Goal: Navigation & Orientation: Find specific page/section

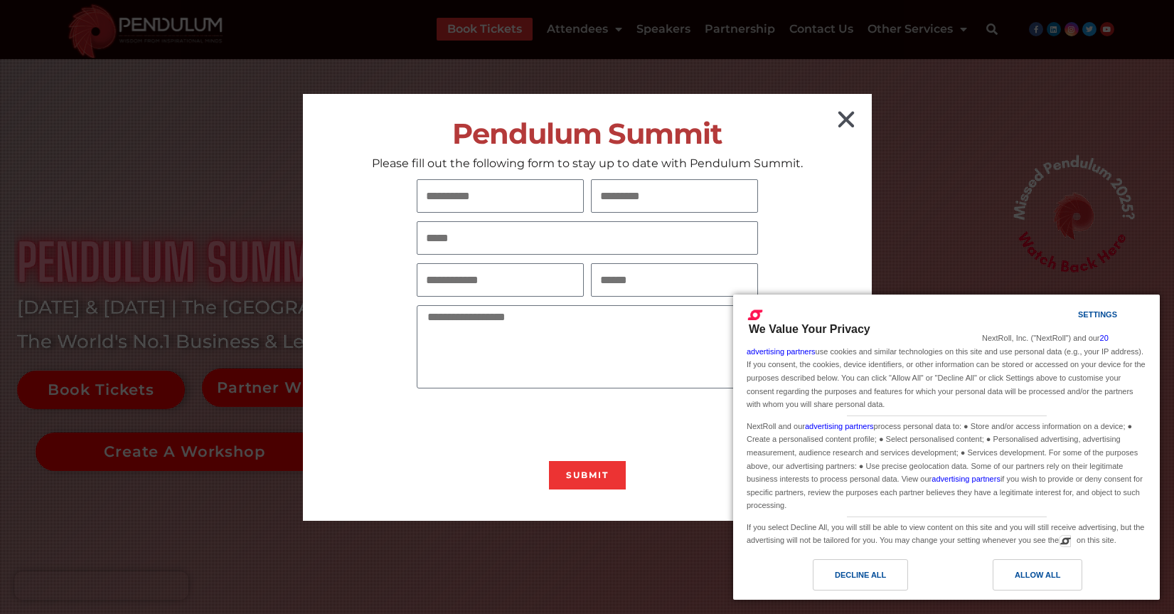
click at [849, 121] on icon "Close" at bounding box center [846, 119] width 23 height 23
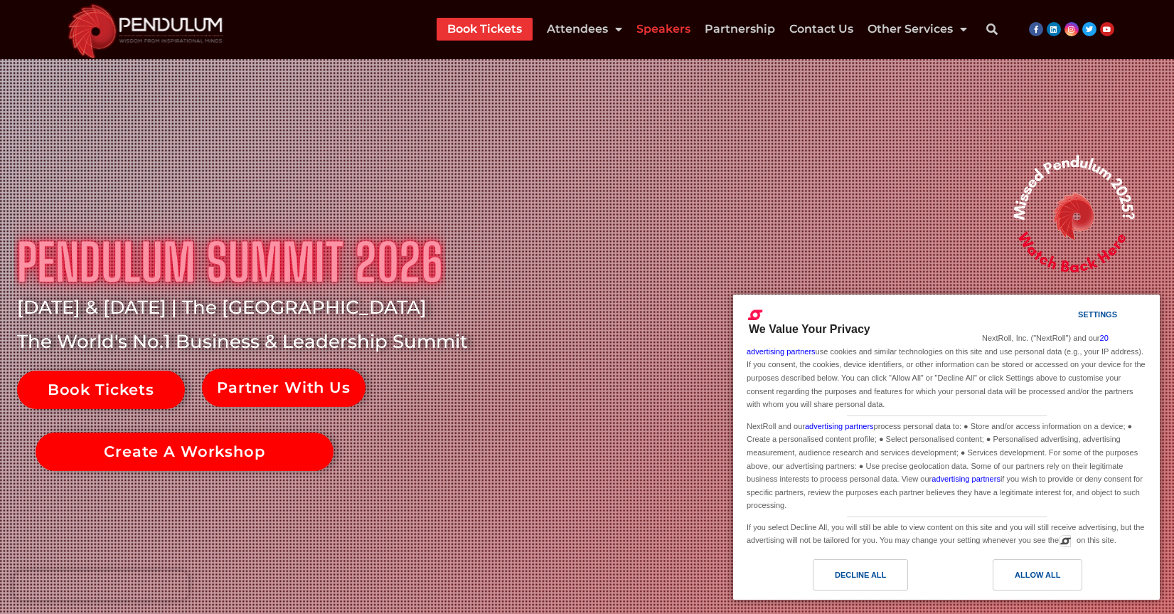
click at [667, 29] on link "Speakers" at bounding box center [664, 29] width 54 height 23
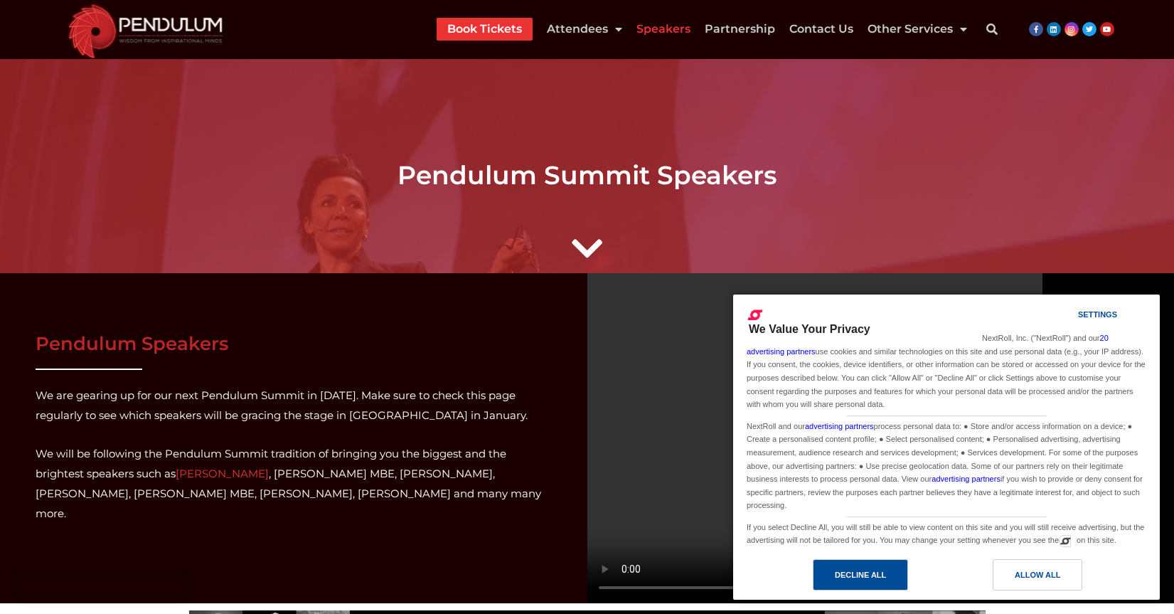
click at [843, 581] on div "Decline All" at bounding box center [860, 575] width 51 height 16
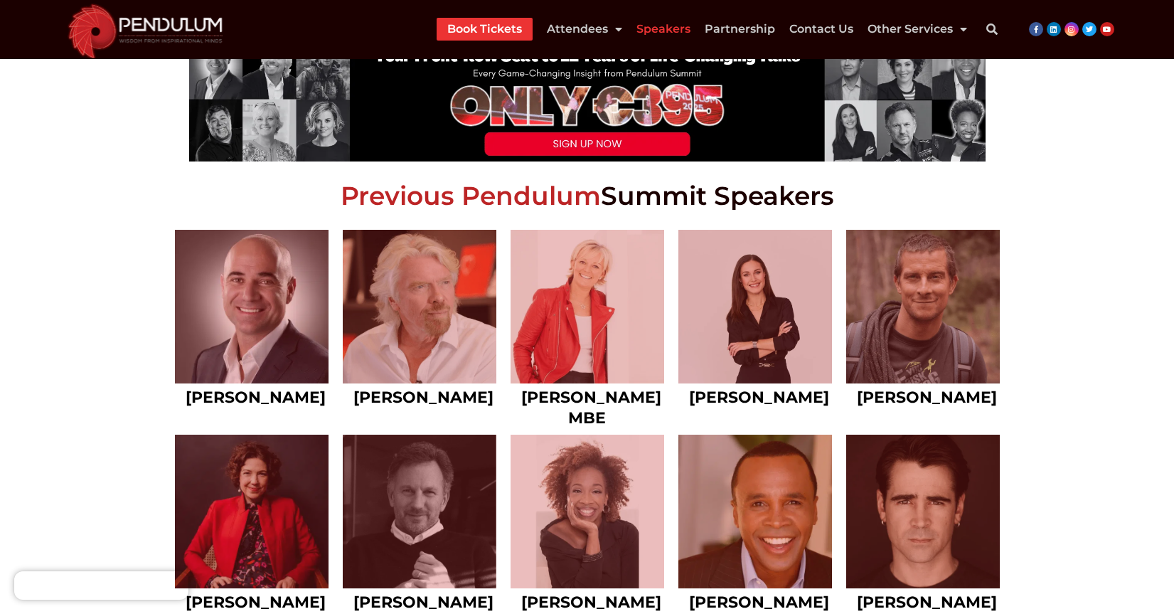
scroll to position [616, 0]
